Goal: Task Accomplishment & Management: Use online tool/utility

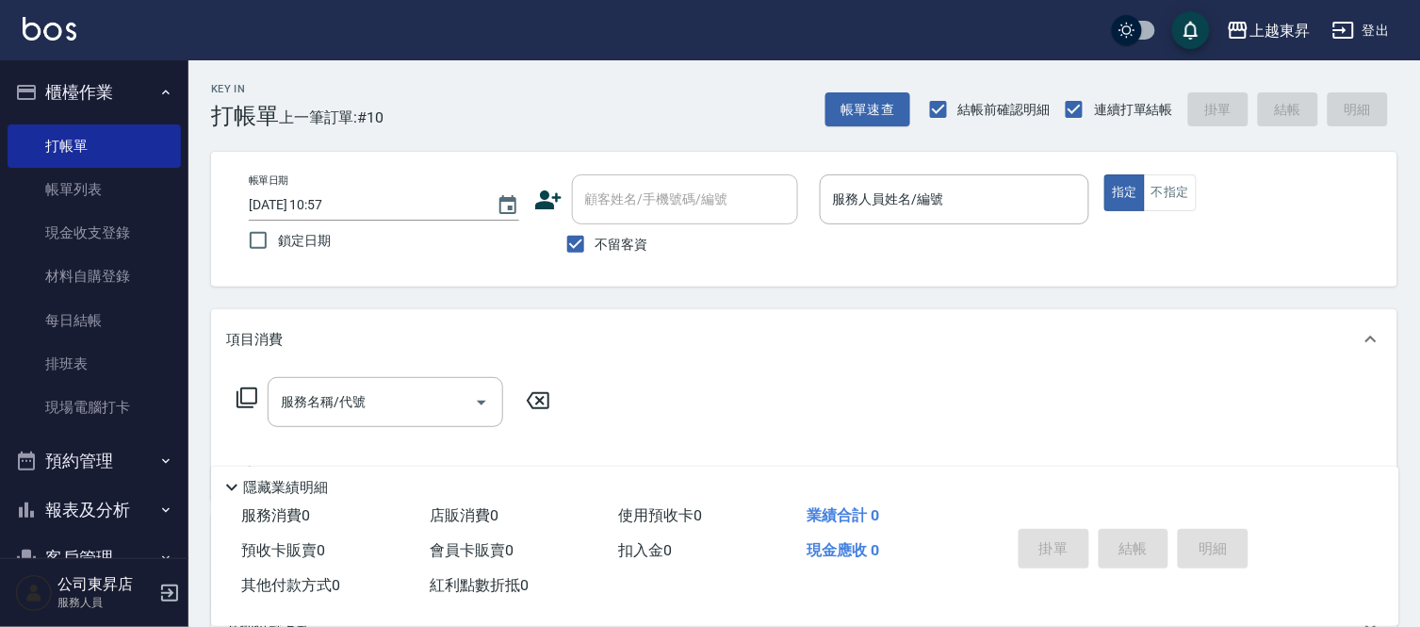
click at [1364, 552] on div "掛單 結帳 明細" at bounding box center [1182, 550] width 388 height 105
drag, startPoint x: 1369, startPoint y: 562, endPoint x: 1392, endPoint y: 596, distance: 41.5
click at [1371, 565] on div "掛單 結帳 明細" at bounding box center [1182, 550] width 388 height 105
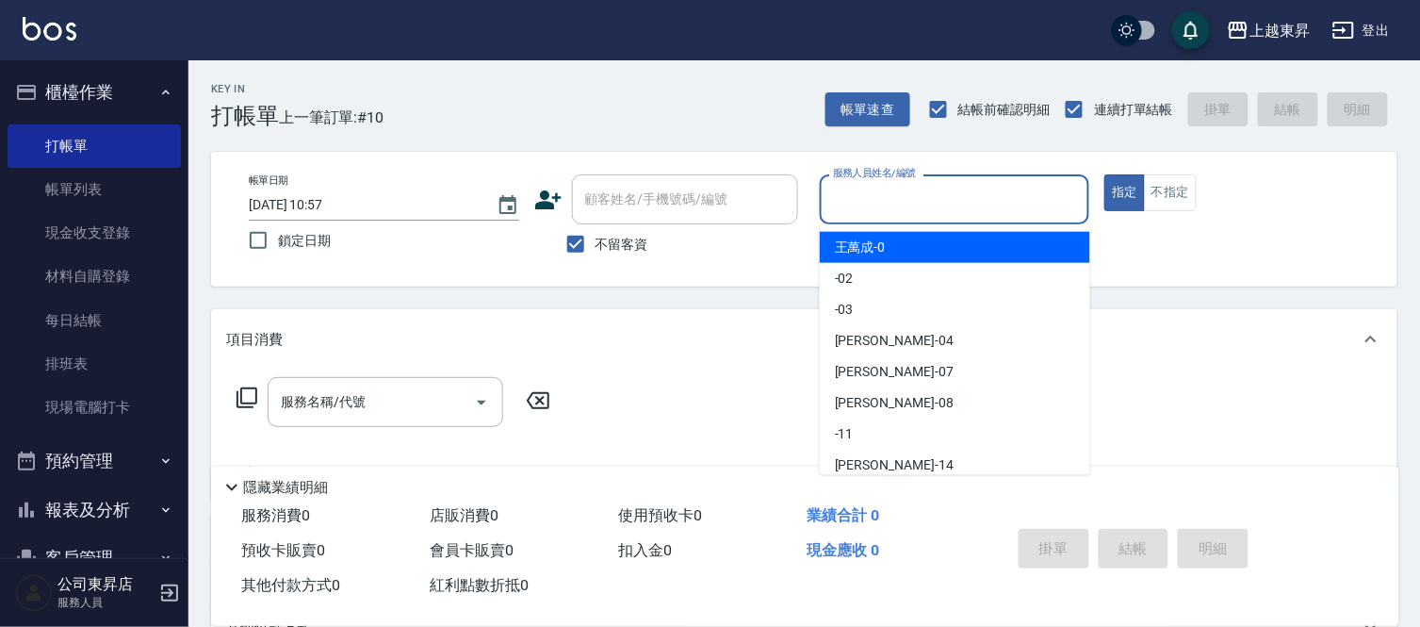
click at [920, 192] on input "服務人員姓名/編號" at bounding box center [954, 199] width 253 height 33
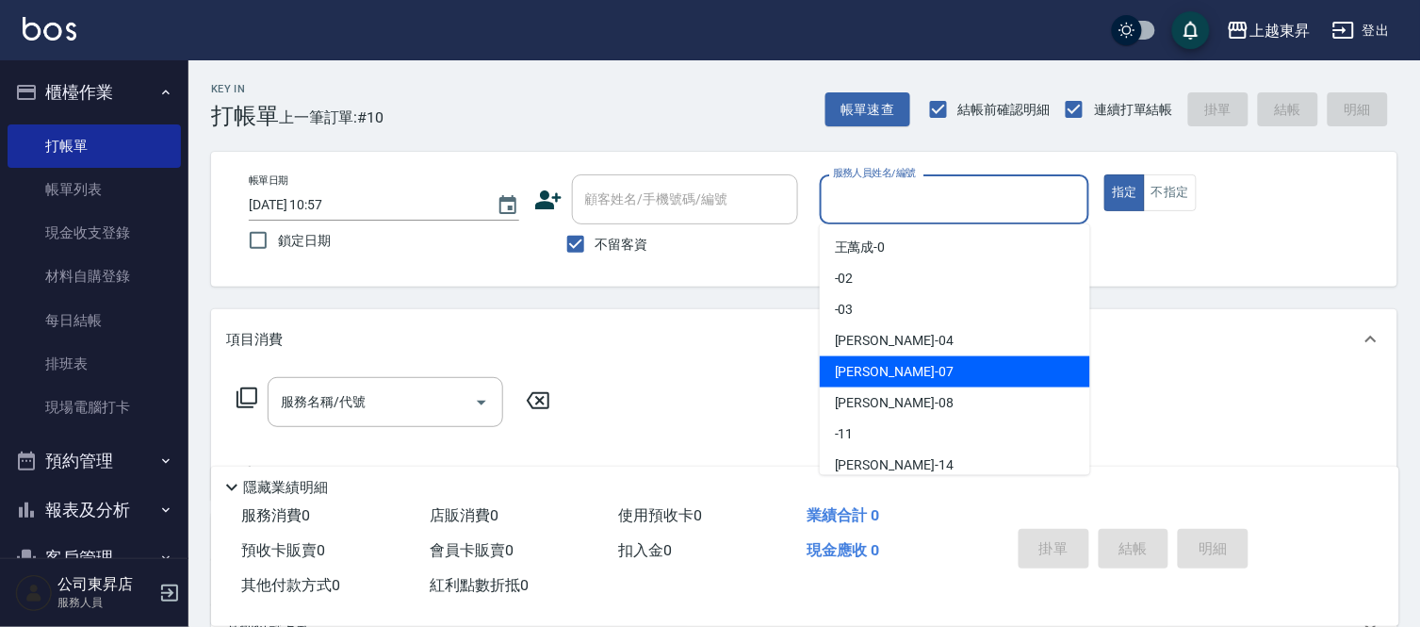
click at [870, 373] on span "榮松 -07" at bounding box center [894, 372] width 119 height 20
type input "榮松-07"
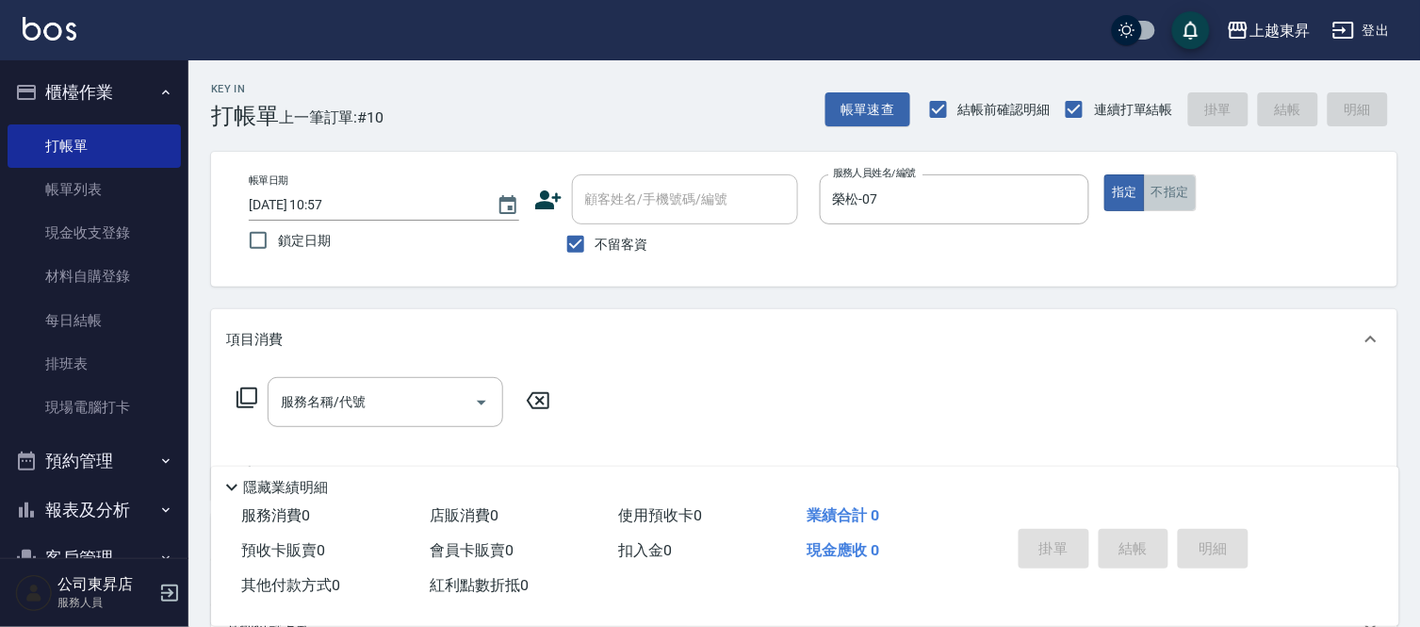
click at [1176, 198] on button "不指定" at bounding box center [1170, 192] width 53 height 37
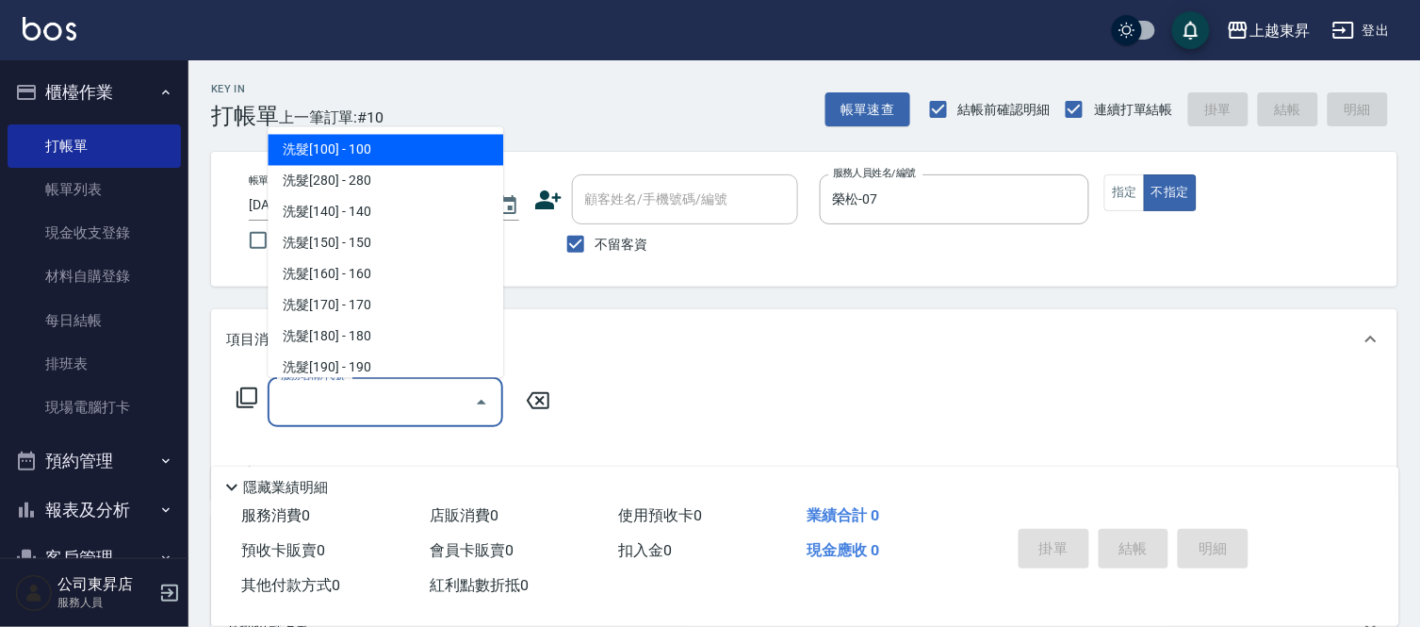
drag, startPoint x: 392, startPoint y: 390, endPoint x: 356, endPoint y: 386, distance: 36.0
click at [392, 391] on input "服務名稱/代號" at bounding box center [371, 401] width 190 height 33
drag, startPoint x: 421, startPoint y: 152, endPoint x: 557, endPoint y: 339, distance: 231.4
click at [425, 160] on span "洗髮[100] - 100" at bounding box center [386, 150] width 236 height 31
type input "洗髮[100](201)"
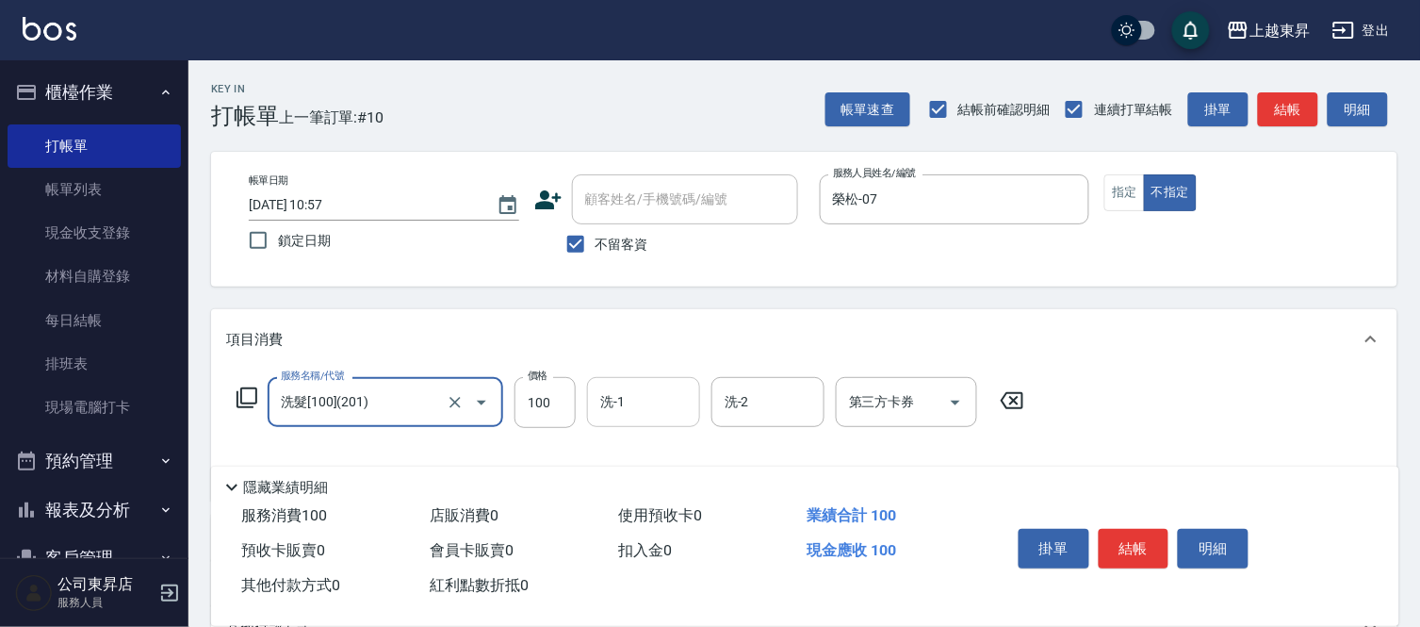
click at [623, 398] on input "洗-1" at bounding box center [643, 401] width 96 height 33
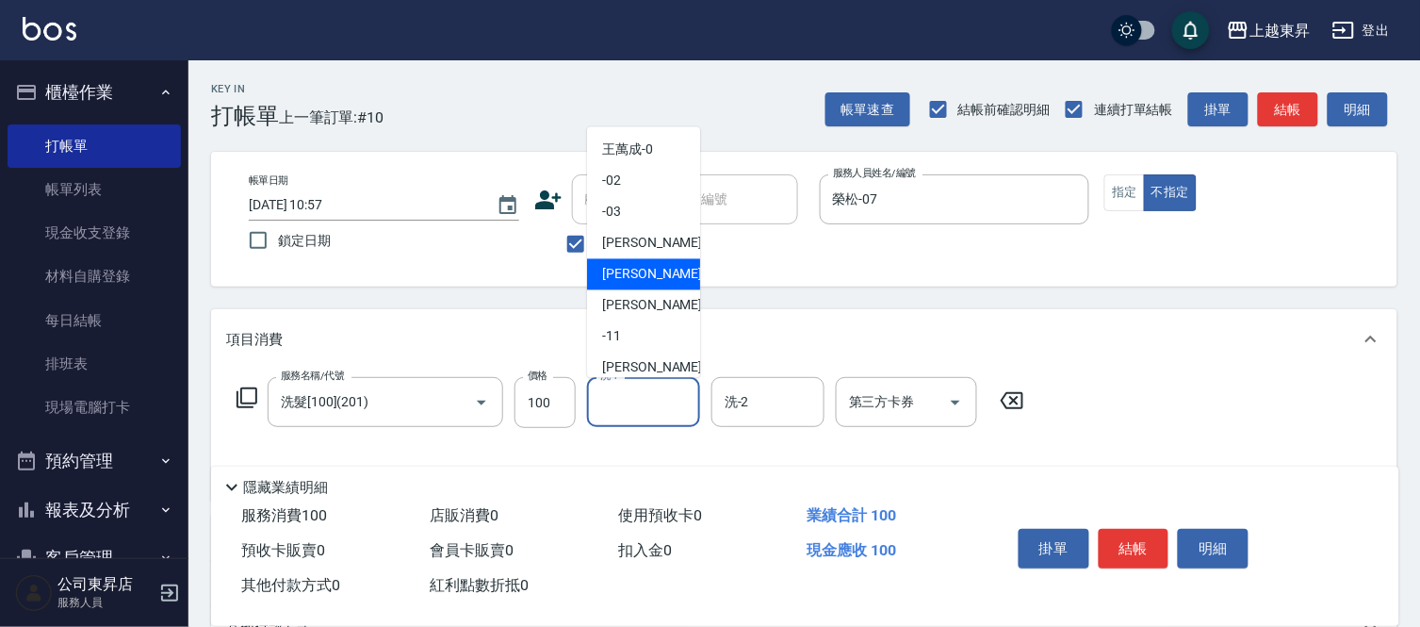
drag, startPoint x: 633, startPoint y: 274, endPoint x: 344, endPoint y: 377, distance: 306.9
click at [625, 278] on span "榮松 -07" at bounding box center [661, 275] width 119 height 20
type input "榮松-07"
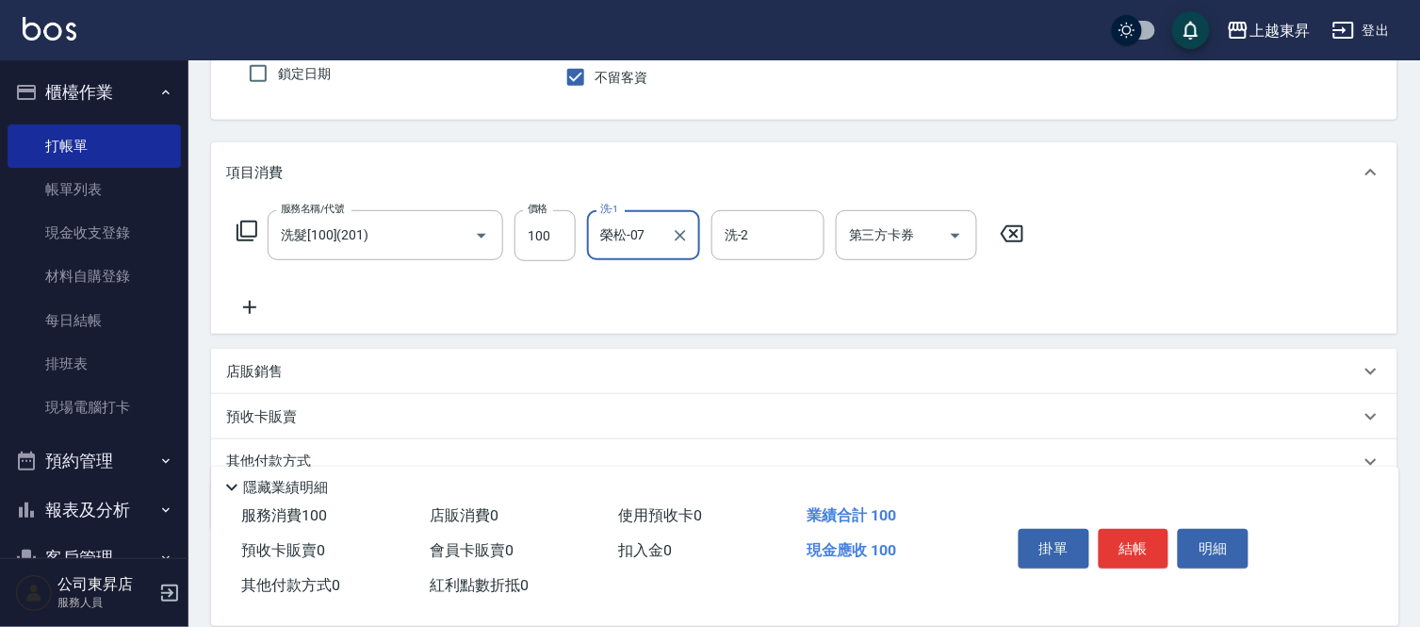
scroll to position [248, 0]
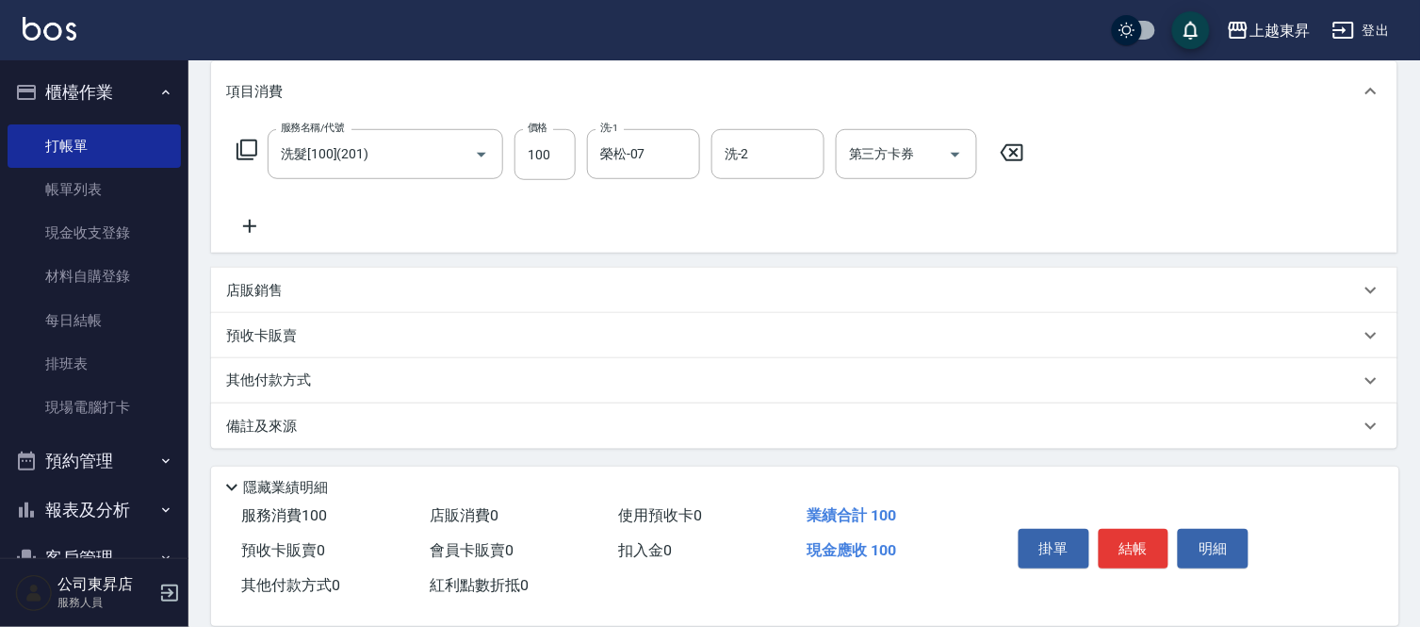
click at [247, 233] on icon at bounding box center [249, 226] width 47 height 23
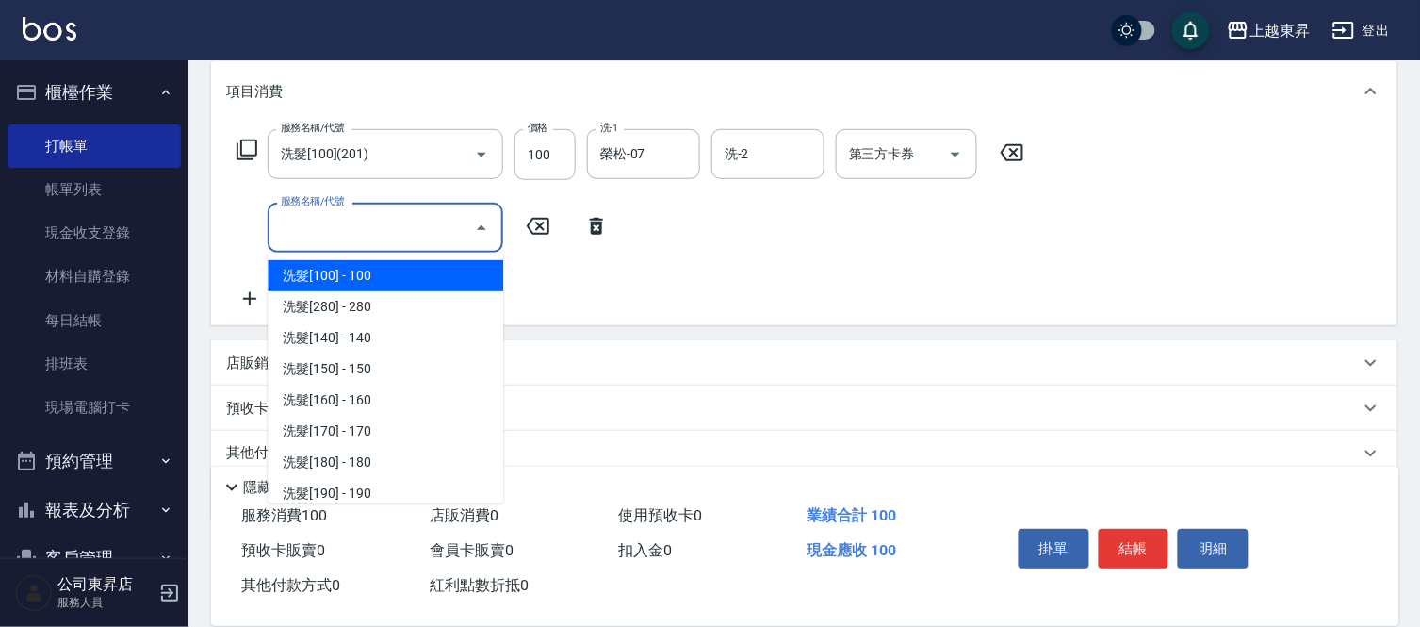
click at [288, 223] on input "服務名稱/代號" at bounding box center [371, 227] width 190 height 33
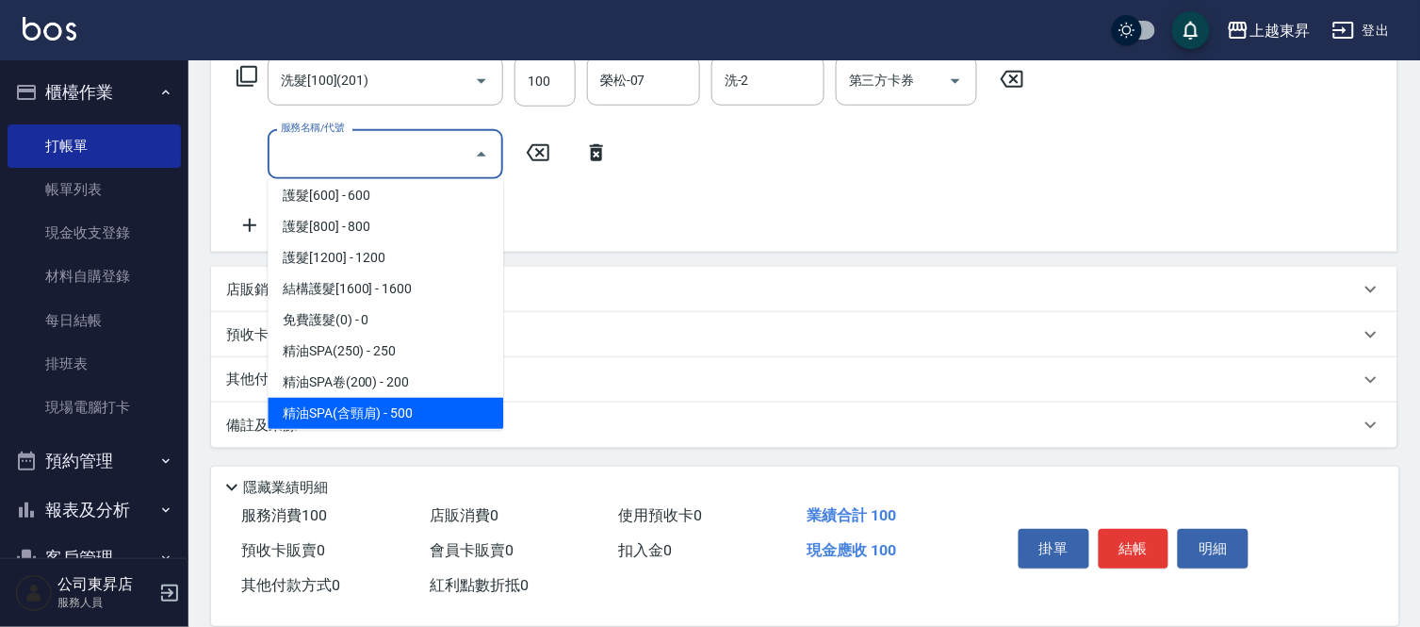
scroll to position [2172, 0]
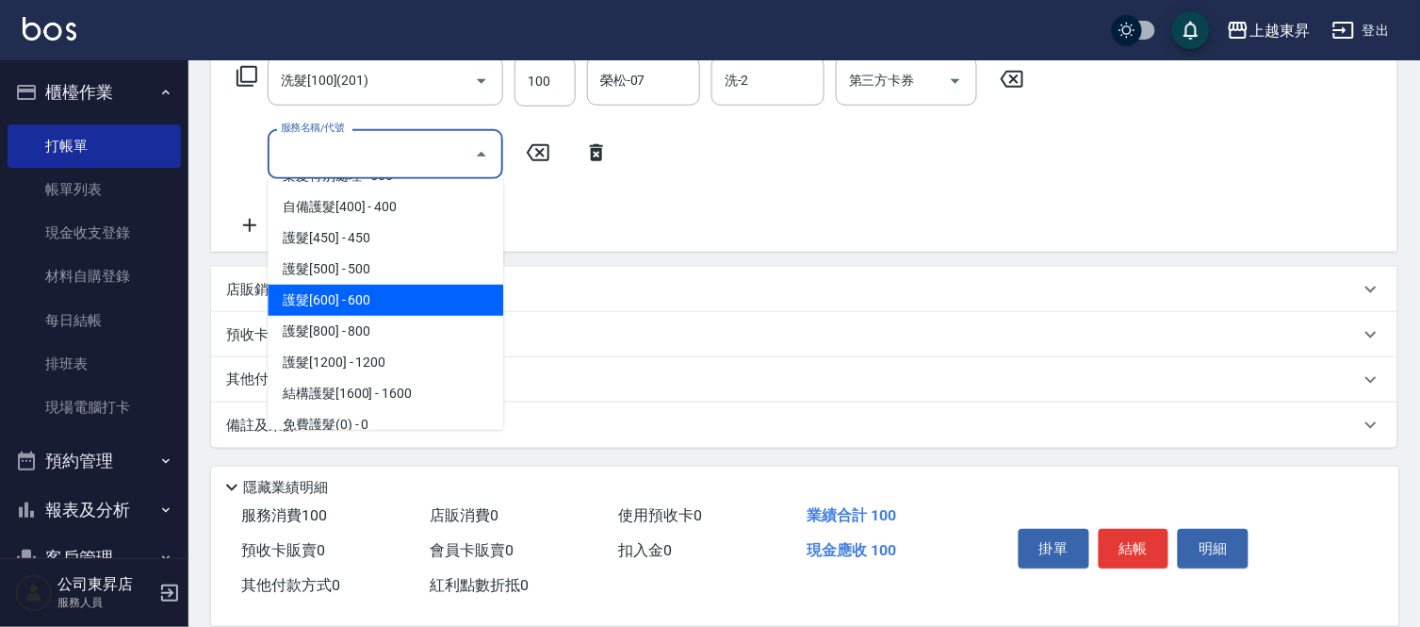
click at [368, 297] on span "護髮[600] - 600" at bounding box center [386, 300] width 236 height 31
type input "護髮[600](603)"
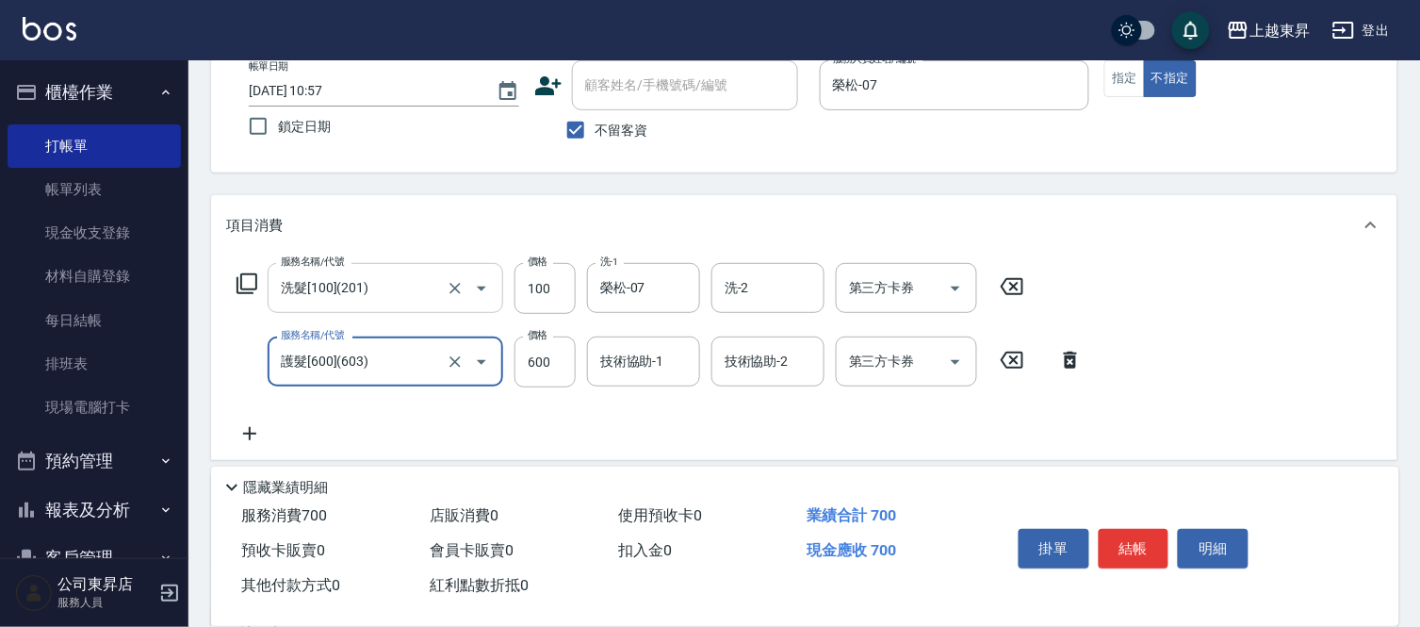
scroll to position [111, 0]
click at [528, 362] on input "600" at bounding box center [544, 364] width 61 height 51
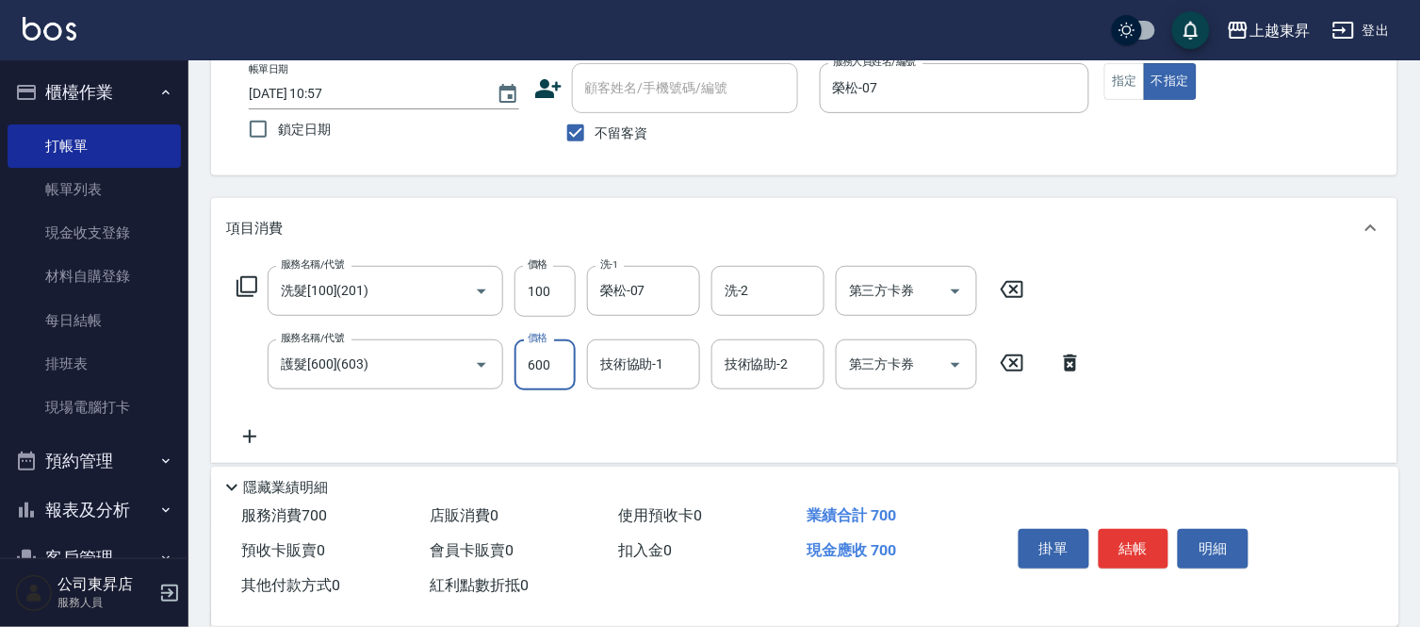
click at [528, 362] on input "600" at bounding box center [544, 364] width 61 height 51
click at [526, 362] on input "600" at bounding box center [544, 364] width 61 height 51
type input "799"
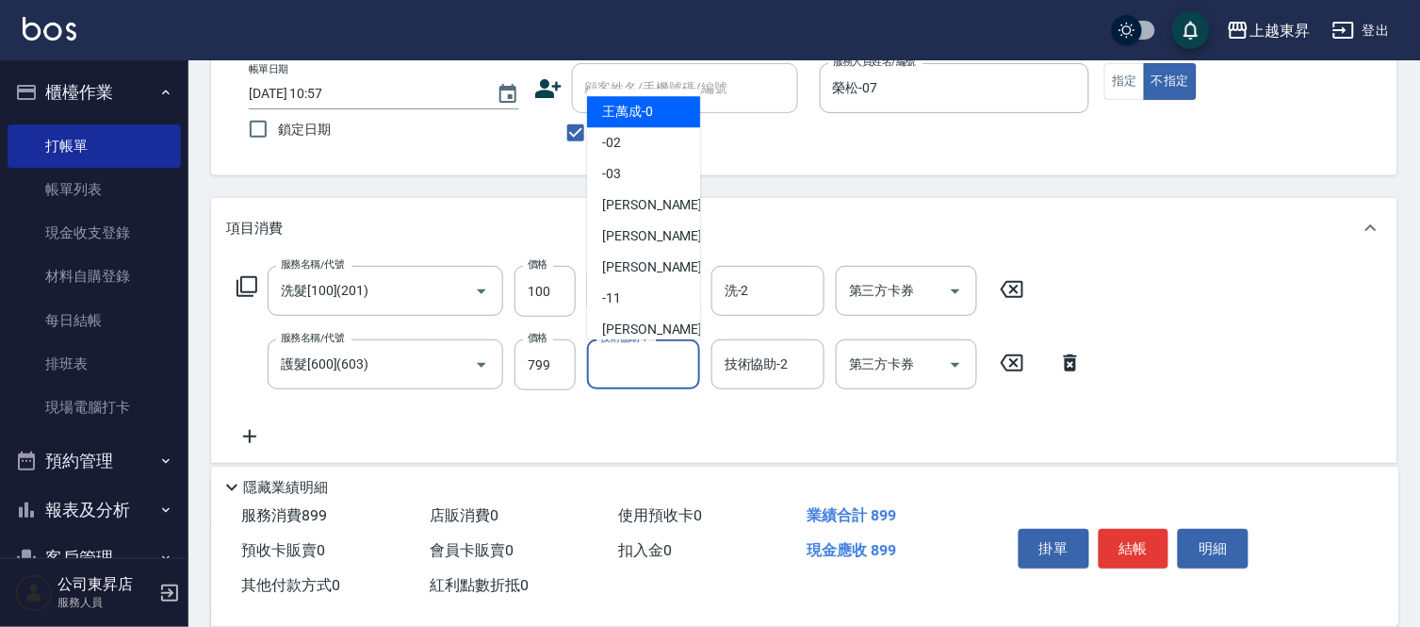
click at [623, 363] on input "技術協助-1" at bounding box center [643, 364] width 96 height 33
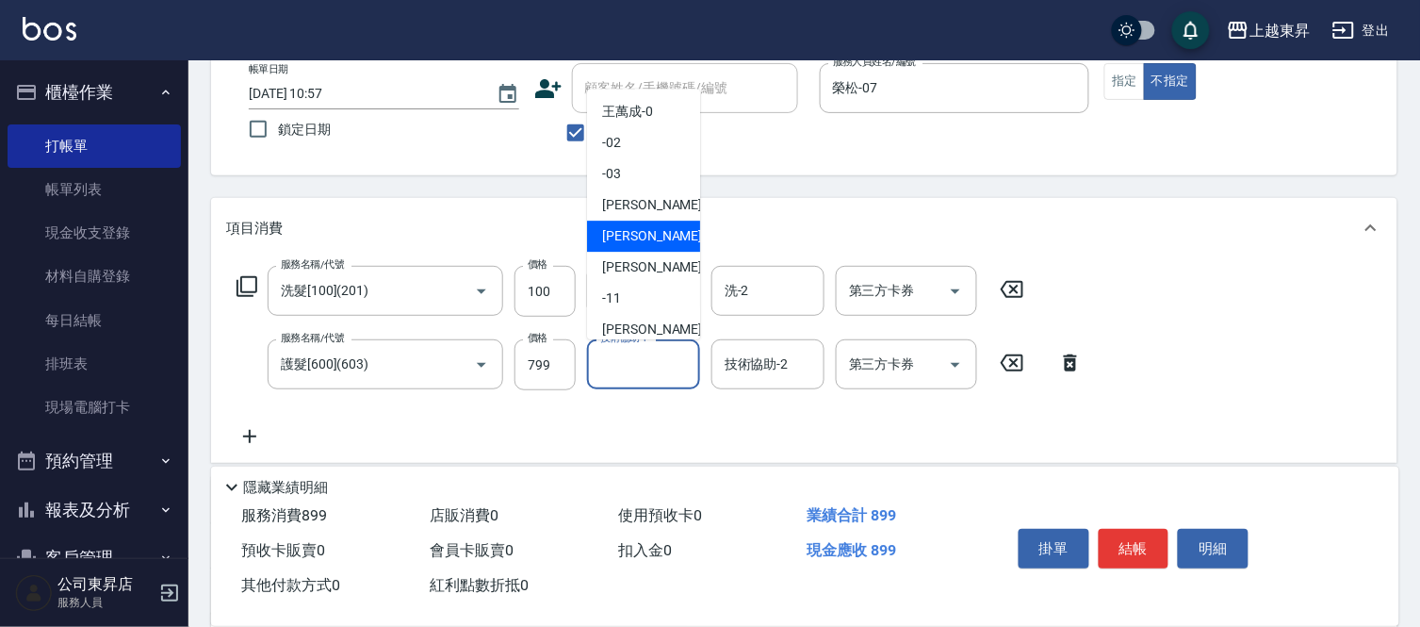
click at [646, 229] on span "榮松 -07" at bounding box center [661, 236] width 119 height 20
type input "榮松-07"
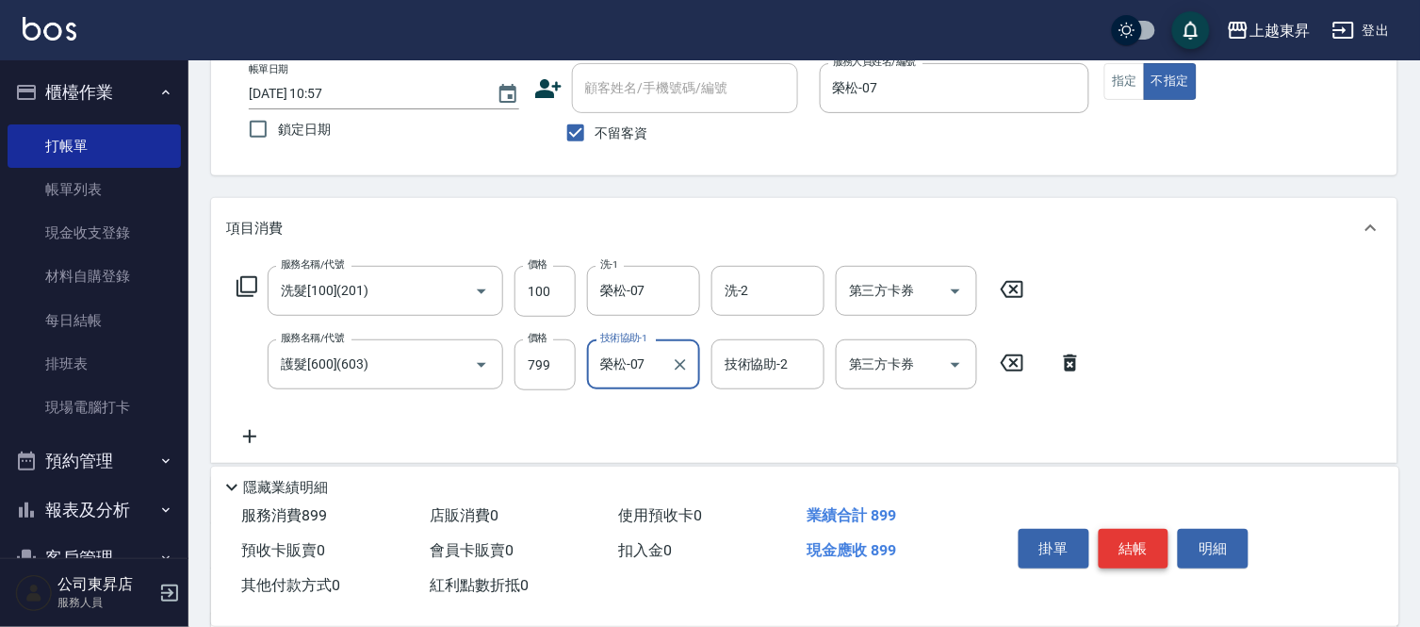
click at [1126, 538] on button "結帳" at bounding box center [1134, 549] width 71 height 40
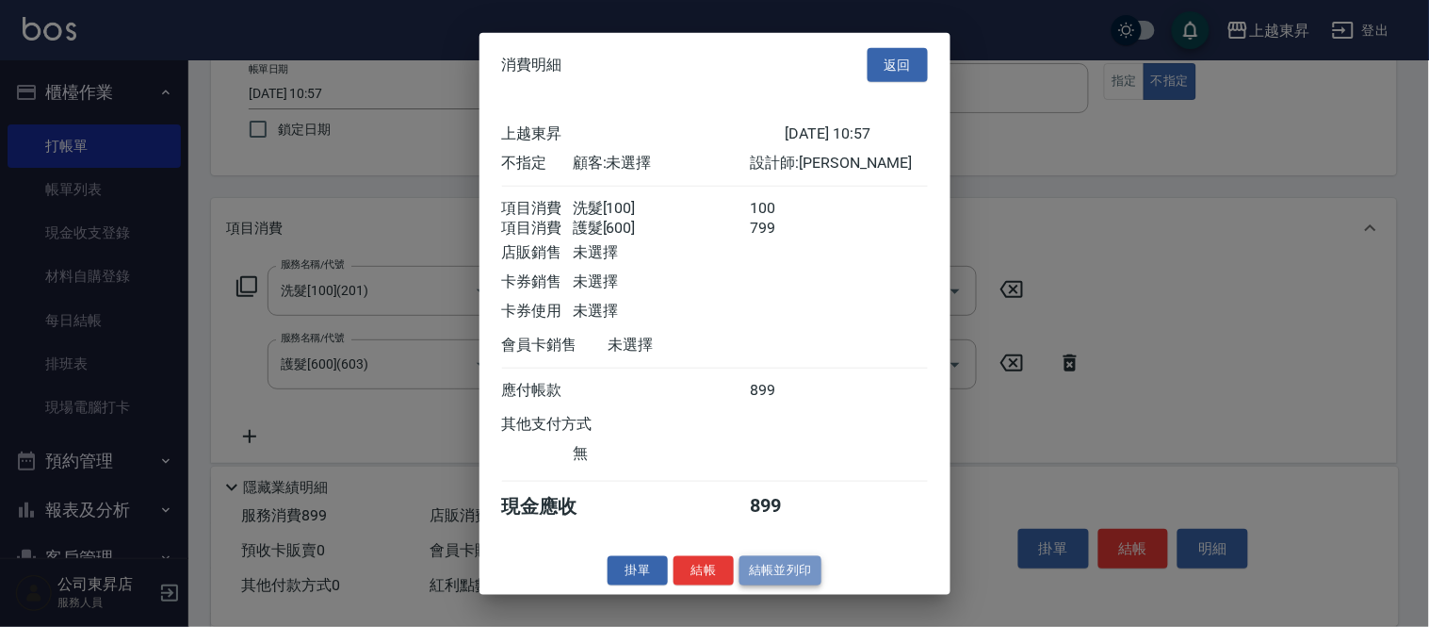
click at [768, 579] on button "結帳並列印" at bounding box center [781, 570] width 82 height 29
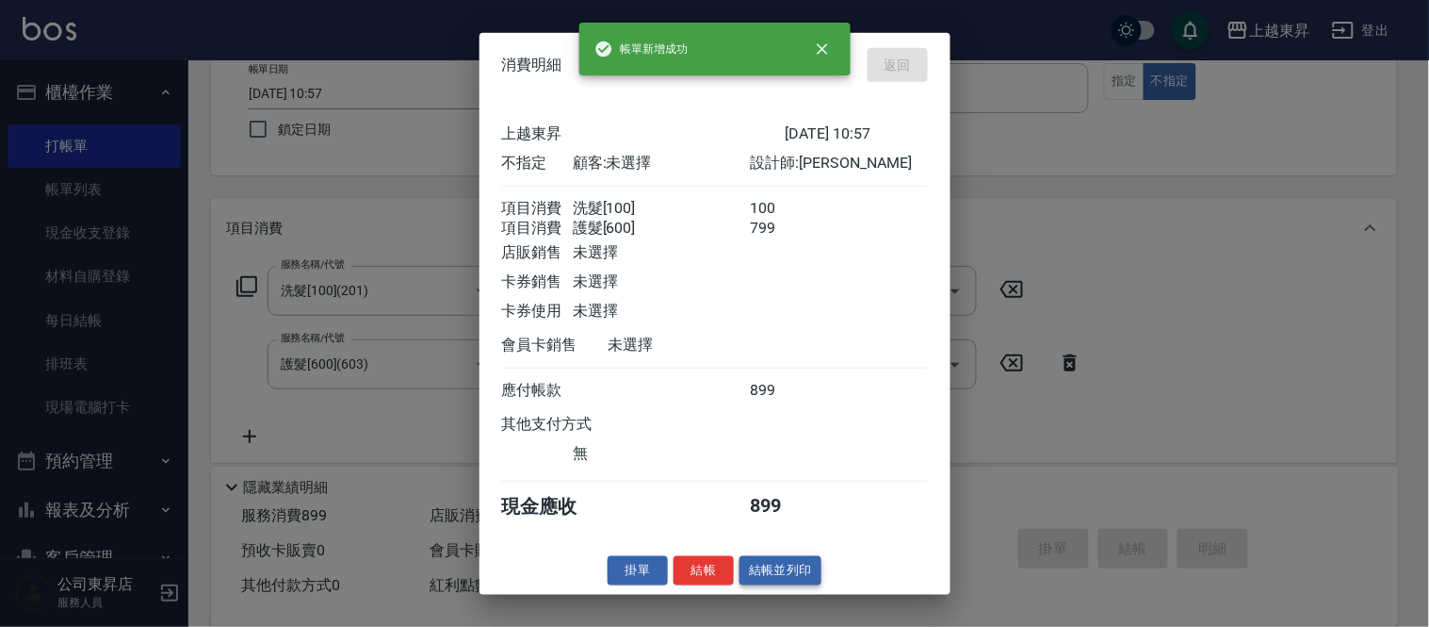
type input "[DATE] 12:18"
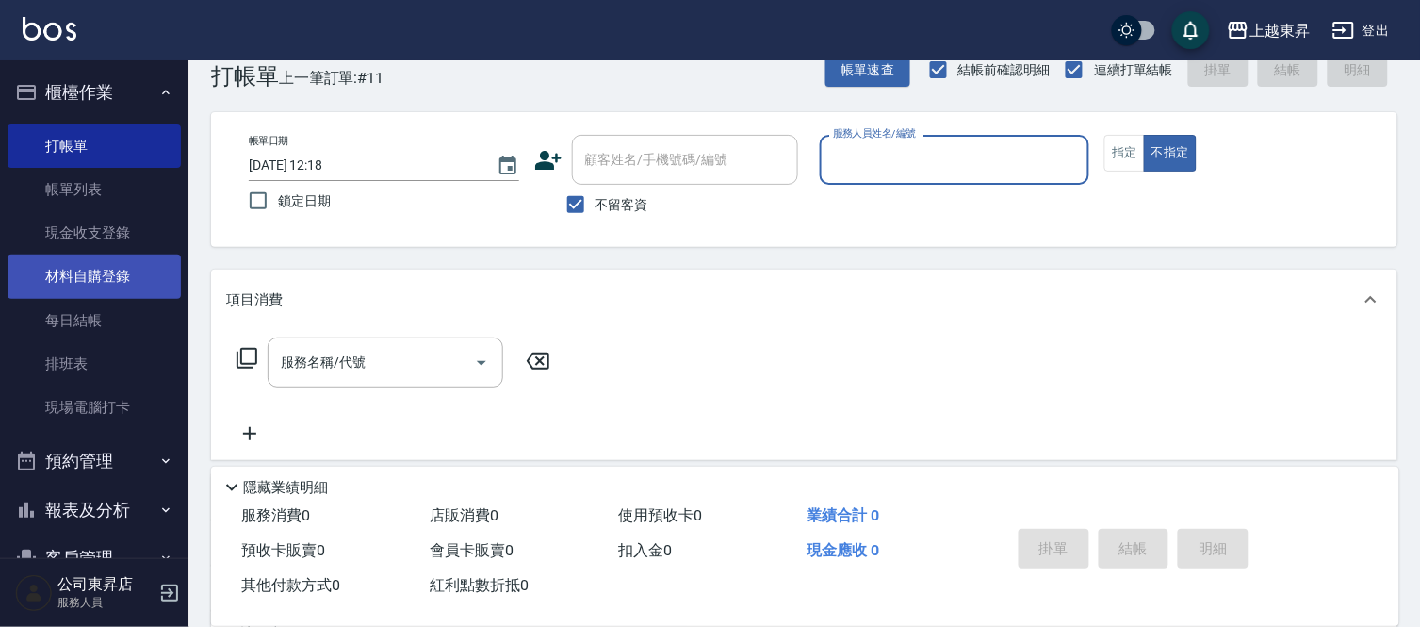
scroll to position [0, 0]
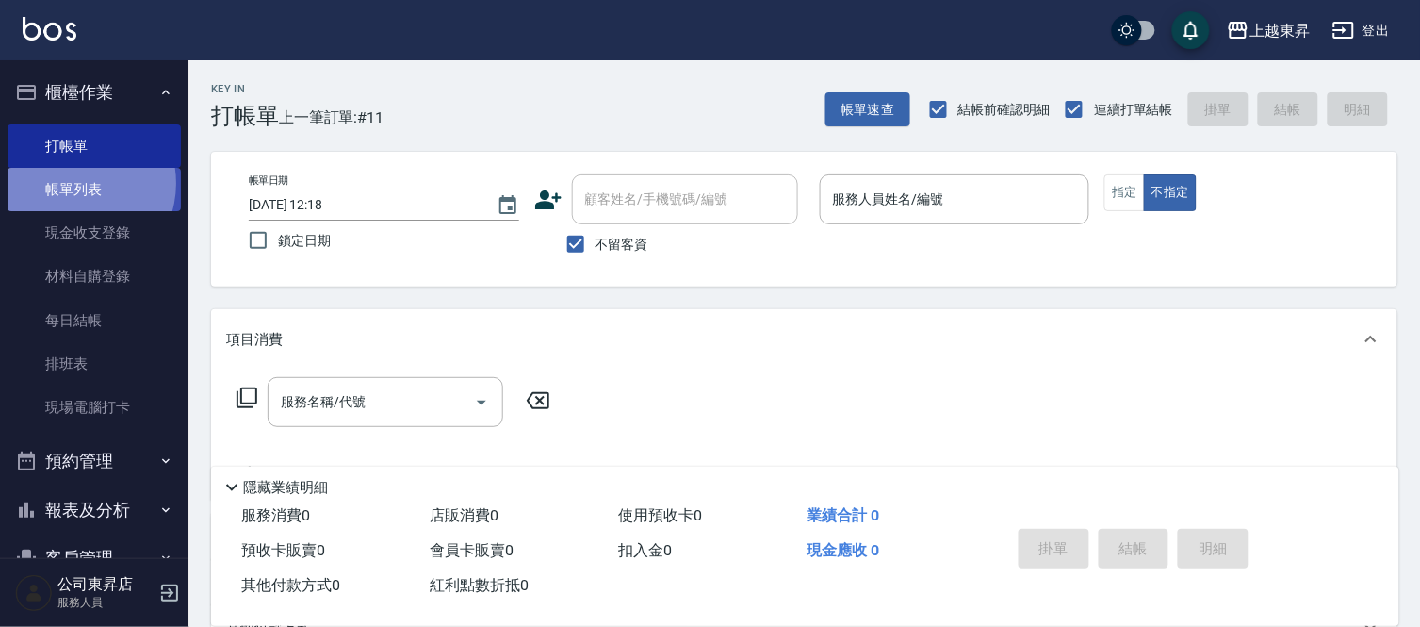
click at [76, 184] on link "帳單列表" at bounding box center [94, 189] width 173 height 43
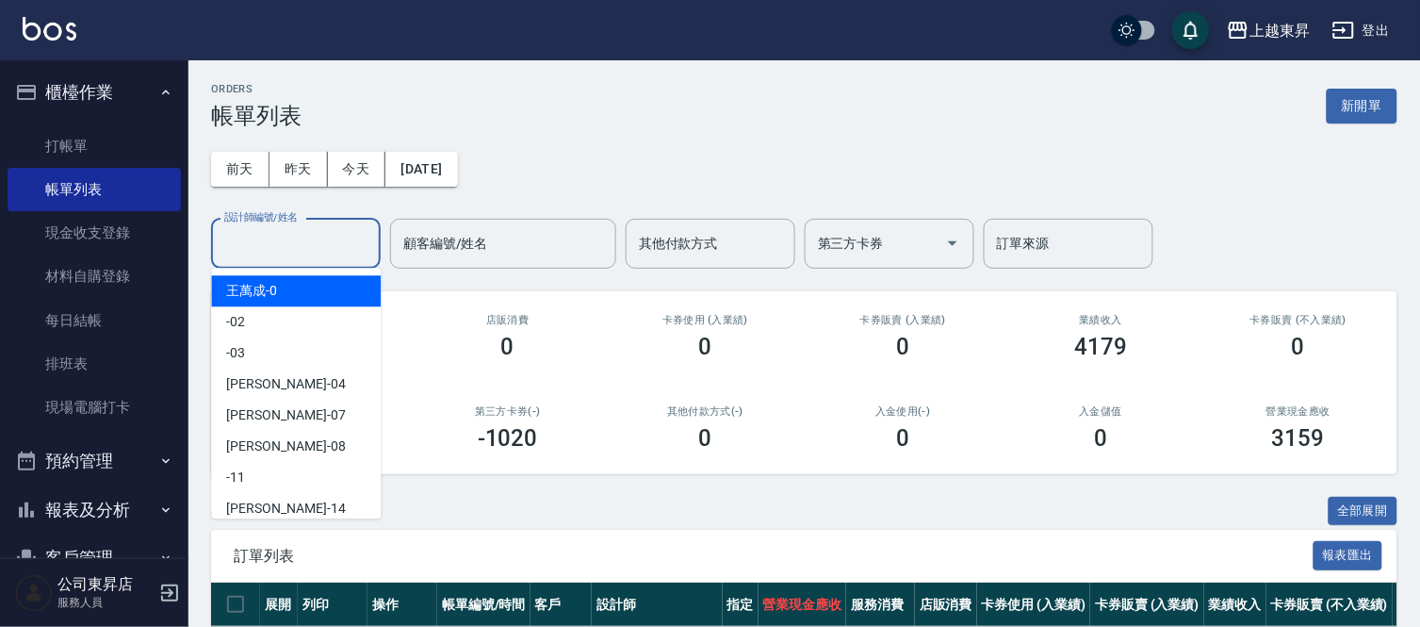
click at [243, 232] on input "設計師編號/姓名" at bounding box center [296, 243] width 153 height 33
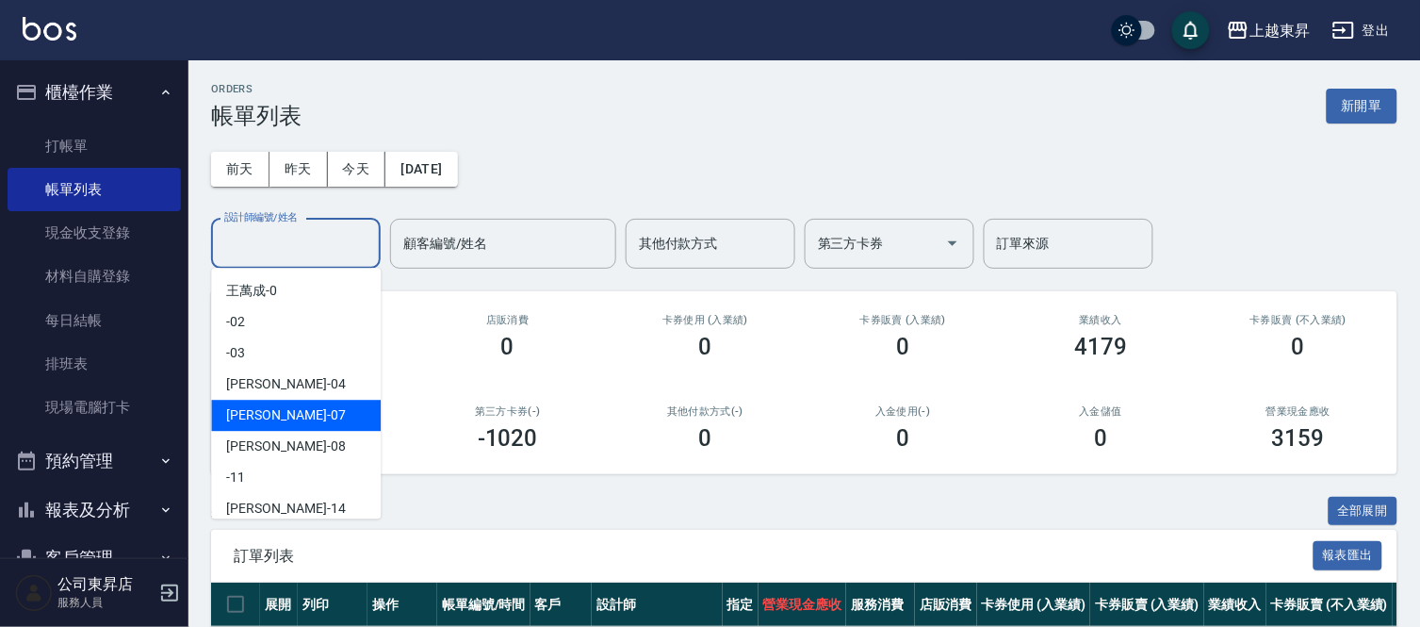
click at [247, 418] on span "榮松 -07" at bounding box center [285, 415] width 119 height 20
type input "榮松-07"
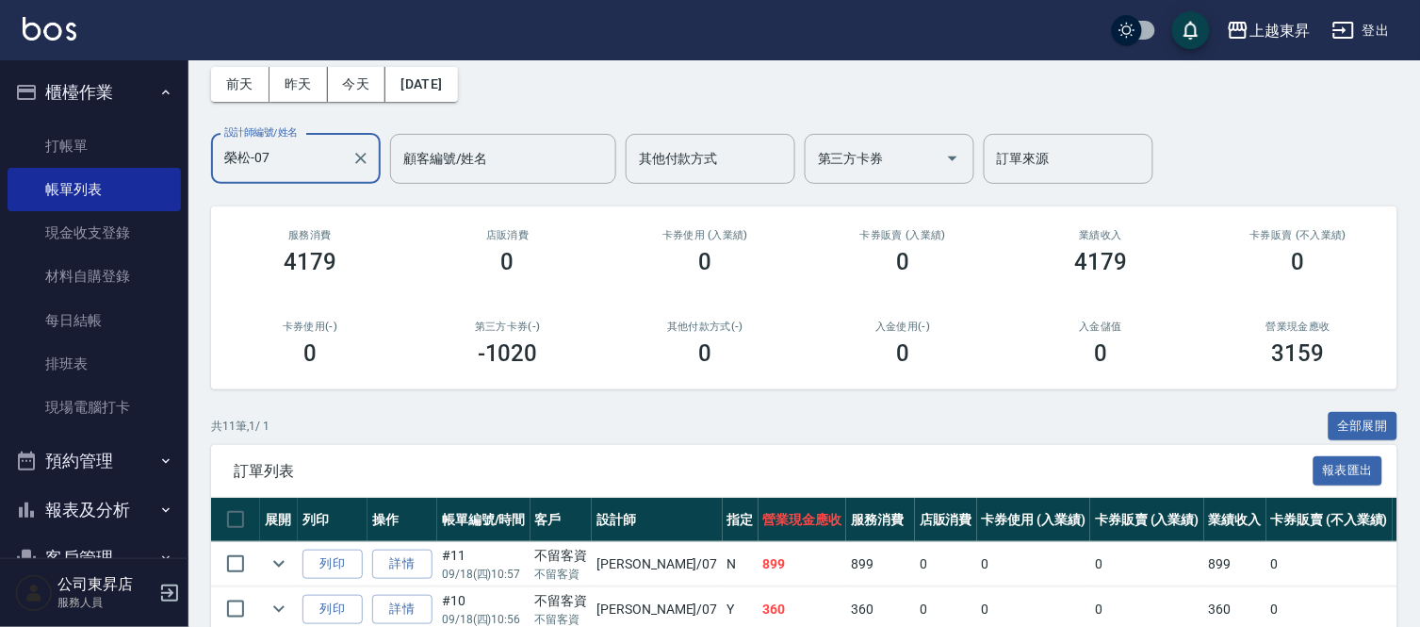
scroll to position [418, 0]
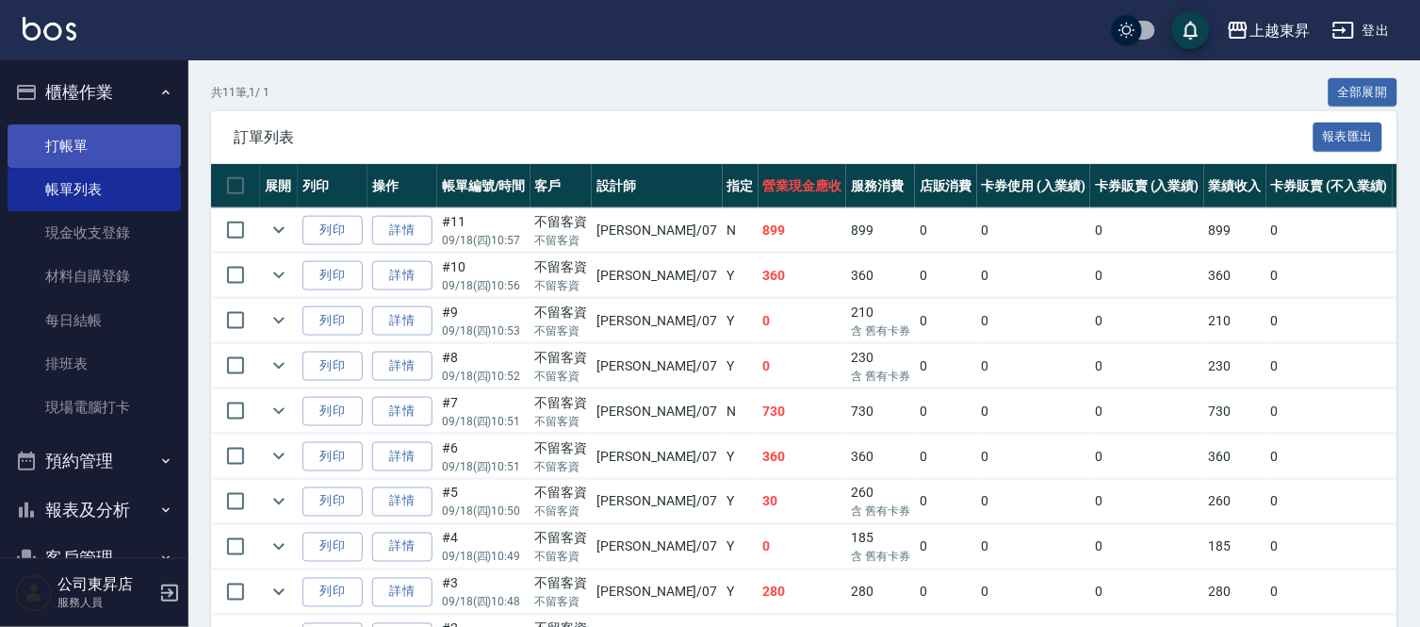
click at [113, 124] on link "打帳單" at bounding box center [94, 145] width 173 height 43
